Goal: Information Seeking & Learning: Learn about a topic

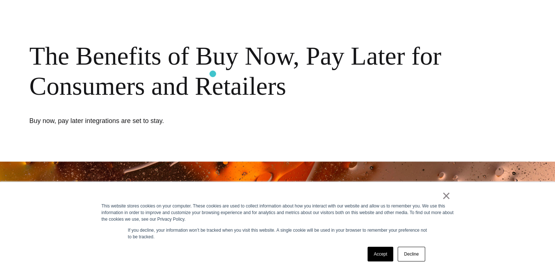
scroll to position [37, 0]
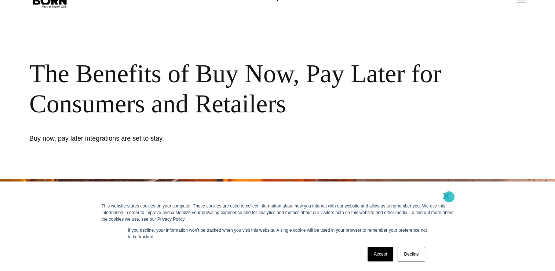
click at [449, 197] on link "×" at bounding box center [446, 195] width 9 height 7
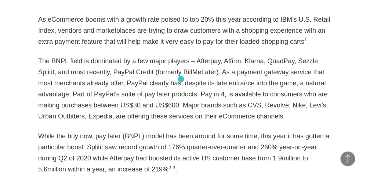
scroll to position [465, 0]
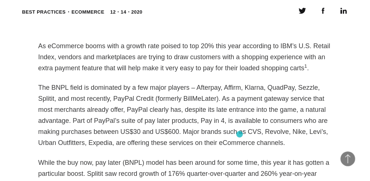
click at [240, 134] on p "The BNPL field is dominated by a few major players – Afterpay, Affirm, Klarna, …" at bounding box center [185, 115] width 294 height 66
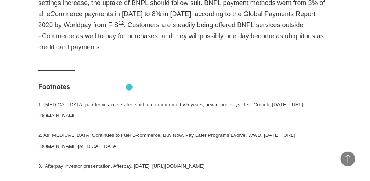
scroll to position [1566, 0]
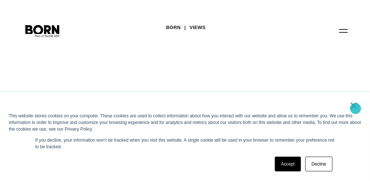
click at [356, 108] on link "×" at bounding box center [353, 105] width 9 height 7
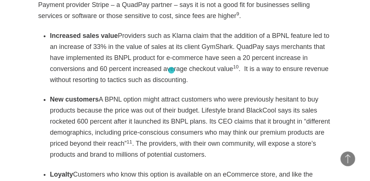
scroll to position [1199, 0]
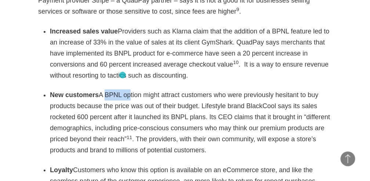
drag, startPoint x: 102, startPoint y: 73, endPoint x: 123, endPoint y: 75, distance: 21.0
click at [123, 89] on li "New customers A BPNL option might attract customers who were previously hesitan…" at bounding box center [191, 122] width 282 height 66
drag, startPoint x: 123, startPoint y: 75, endPoint x: 97, endPoint y: 70, distance: 25.7
click at [97, 89] on li "New customers A BPNL option might attract customers who were previously hesitan…" at bounding box center [191, 122] width 282 height 66
click at [111, 65] on div "As eCommerce booms with a growth rate poised to top 20% this year according to …" at bounding box center [185, 37] width 294 height 1461
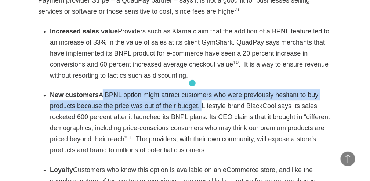
drag, startPoint x: 99, startPoint y: 74, endPoint x: 192, endPoint y: 83, distance: 94.1
click at [192, 89] on li "New customers A BPNL option might attract customers who were previously hesitan…" at bounding box center [191, 122] width 282 height 66
copy li "A BPNL option might attract customers who were previously hesitant to buy produ…"
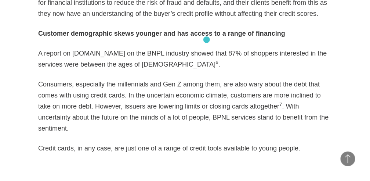
scroll to position [758, 0]
